Goal: Task Accomplishment & Management: Manage account settings

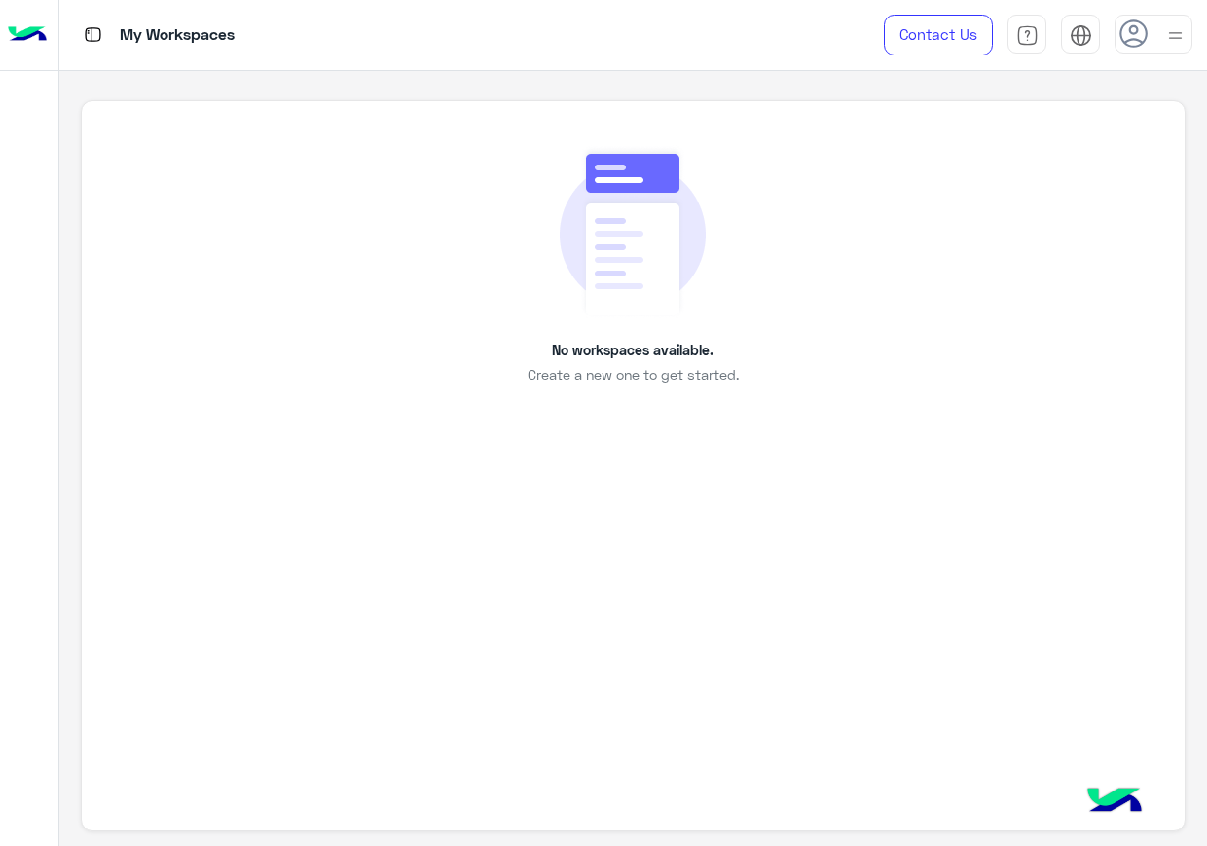
click at [1126, 32] on icon at bounding box center [1133, 33] width 29 height 29
click at [1017, 255] on link "Sign Out" at bounding box center [1019, 259] width 55 height 17
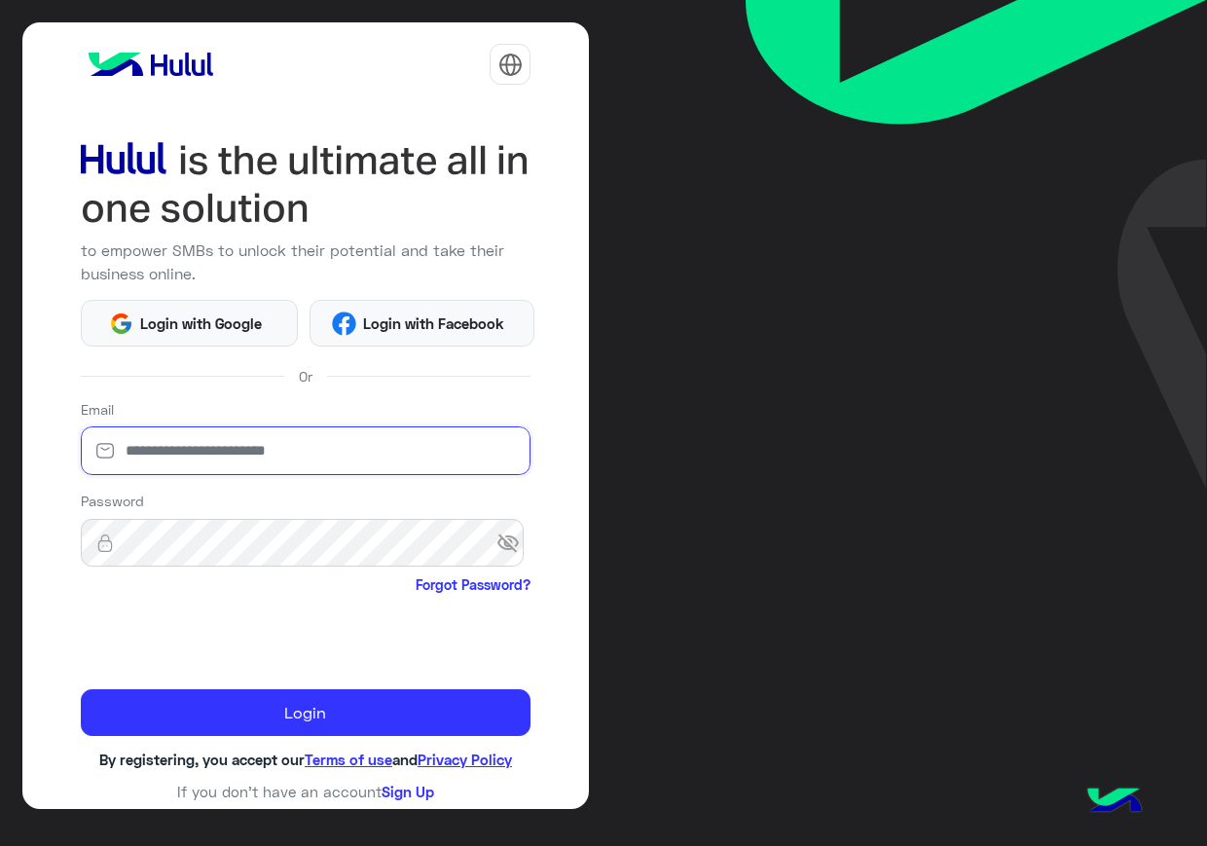
type input "**********"
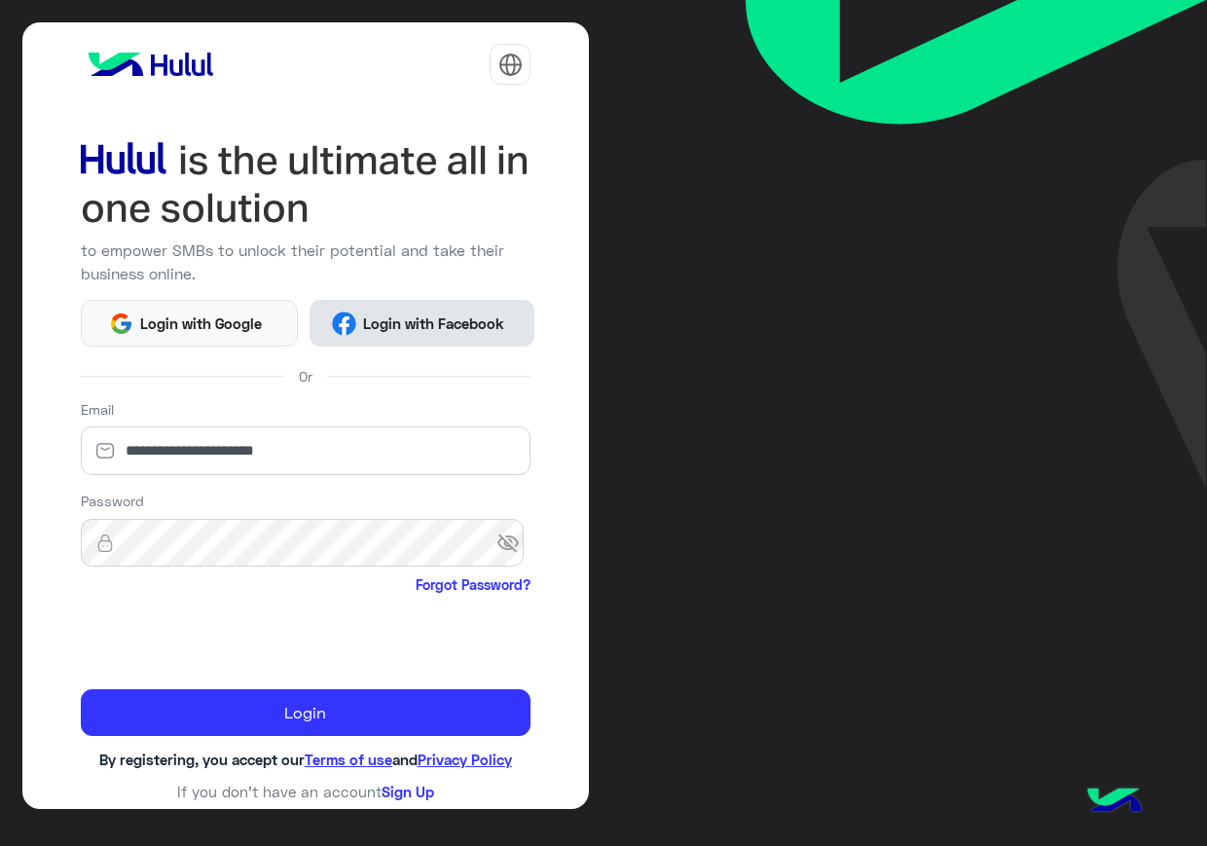
click at [364, 308] on button "Login with Facebook" at bounding box center [422, 323] width 225 height 47
